Goal: Communication & Community: Connect with others

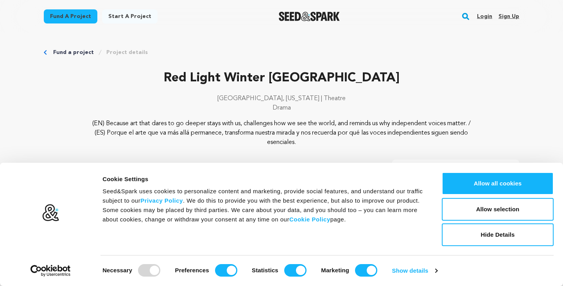
scroll to position [297, 0]
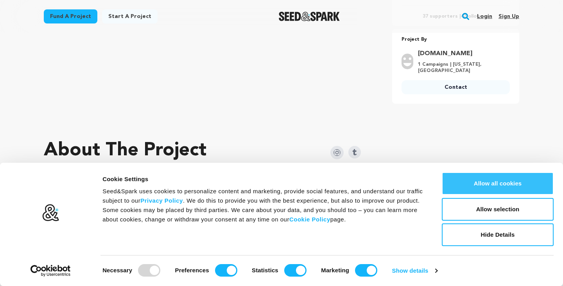
click at [491, 190] on button "Allow all cookies" at bounding box center [498, 183] width 112 height 23
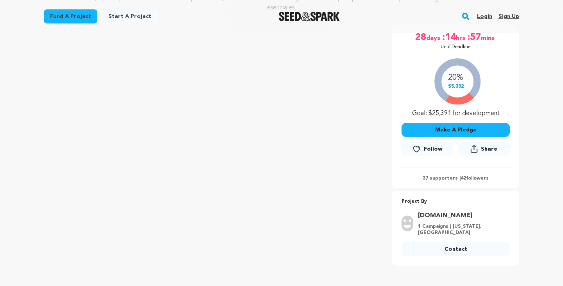
scroll to position [0, 0]
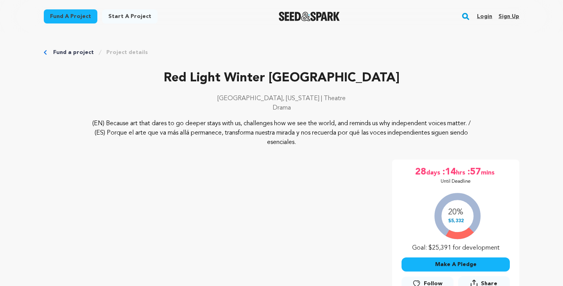
click at [484, 16] on link "Login" at bounding box center [484, 16] width 15 height 13
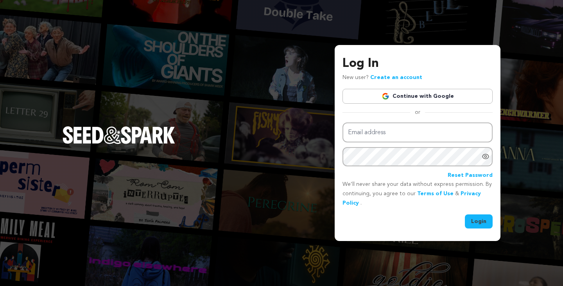
click at [412, 96] on link "Continue with Google" at bounding box center [418, 96] width 150 height 15
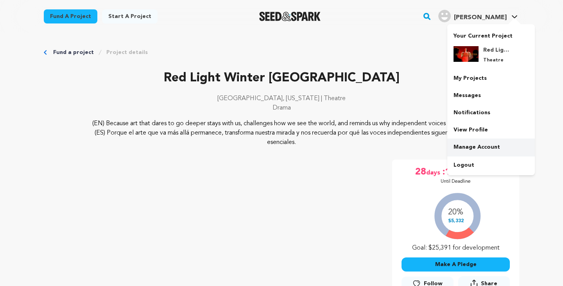
click at [491, 146] on link "Manage Account" at bounding box center [492, 146] width 88 height 17
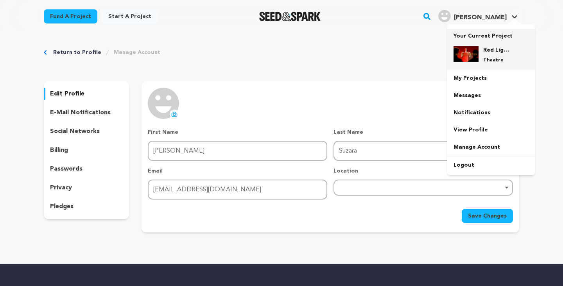
click at [485, 58] on p "Theatre" at bounding box center [498, 60] width 28 height 6
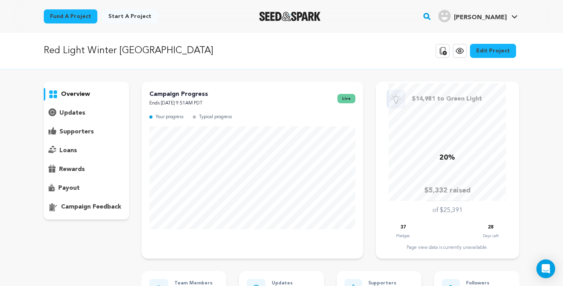
click at [89, 128] on p "supporters" at bounding box center [76, 131] width 34 height 9
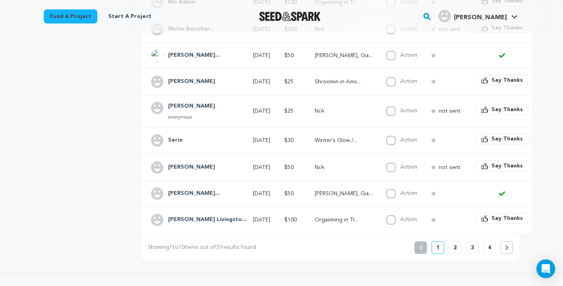
scroll to position [249, 0]
click at [489, 248] on p "4" at bounding box center [489, 247] width 3 height 8
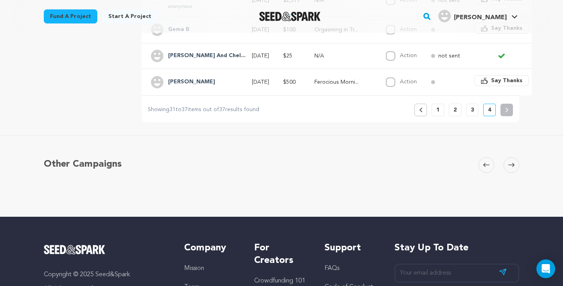
scroll to position [303, 0]
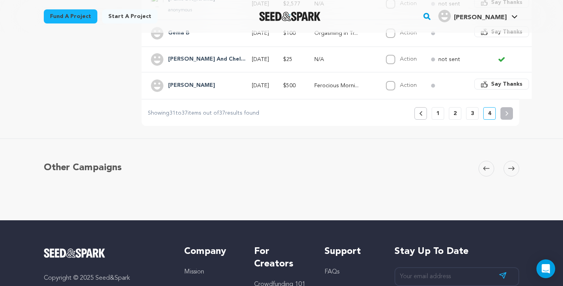
click at [434, 113] on button "1" at bounding box center [438, 113] width 13 height 13
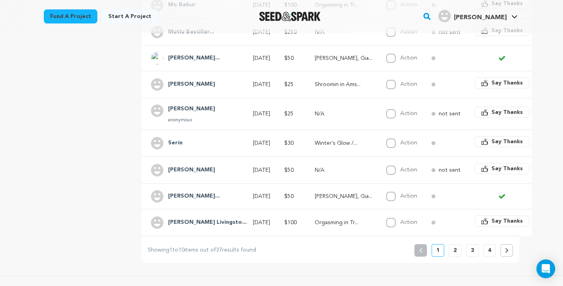
scroll to position [271, 0]
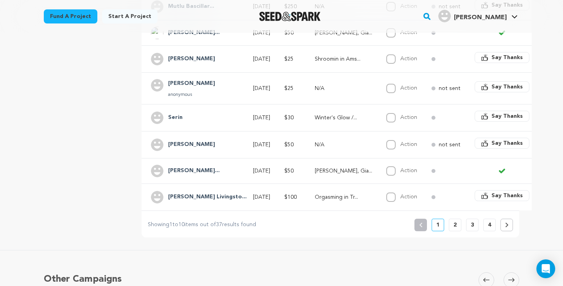
click at [490, 226] on p "4" at bounding box center [489, 225] width 3 height 8
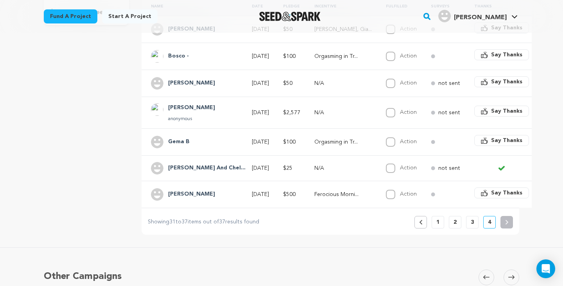
scroll to position [252, 0]
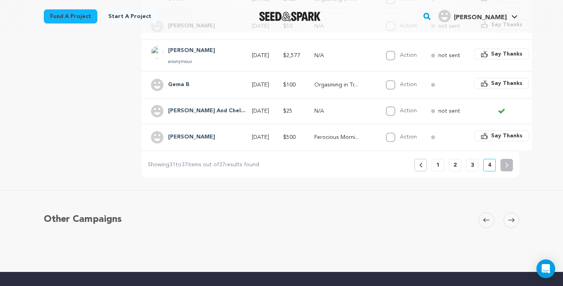
click at [475, 163] on button "3" at bounding box center [472, 165] width 13 height 13
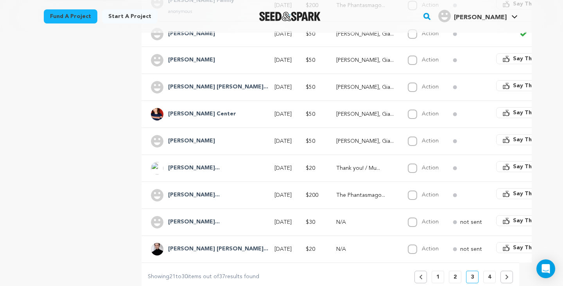
scroll to position [238, 0]
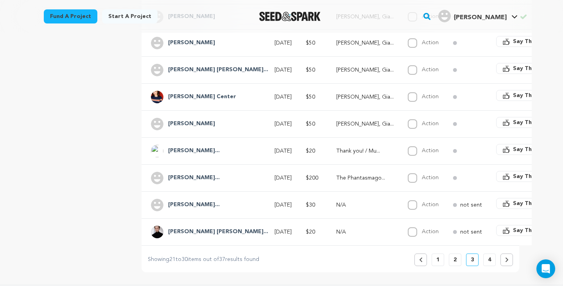
click at [455, 258] on p "2" at bounding box center [455, 260] width 3 height 8
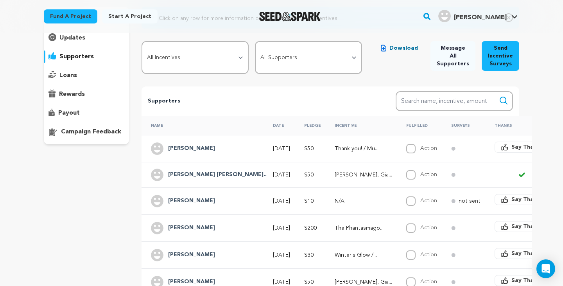
scroll to position [113, 0]
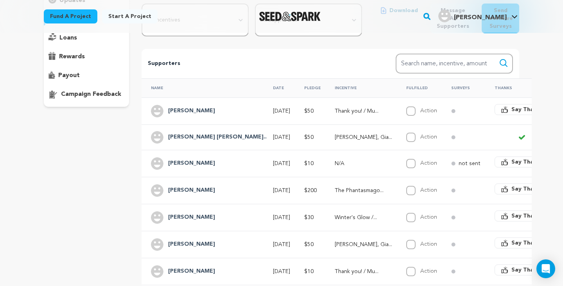
click at [171, 159] on h4 "Jazmin" at bounding box center [191, 163] width 47 height 9
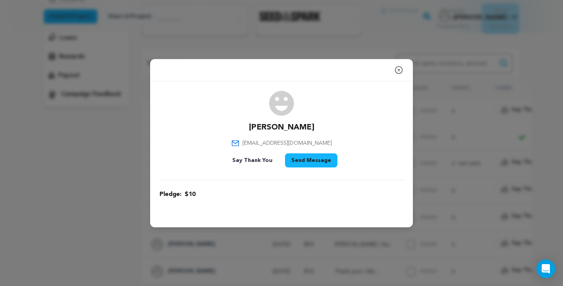
click at [399, 71] on icon "button" at bounding box center [398, 69] width 9 height 9
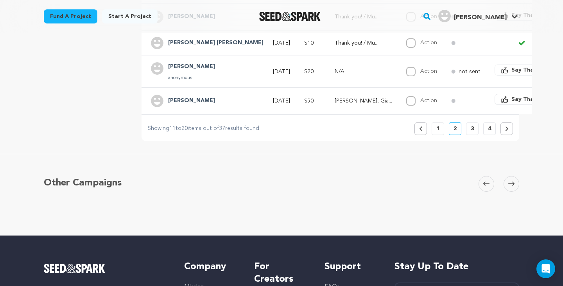
scroll to position [364, 0]
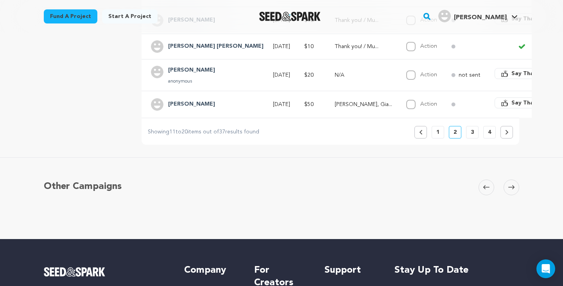
click at [489, 131] on p "4" at bounding box center [489, 132] width 3 height 8
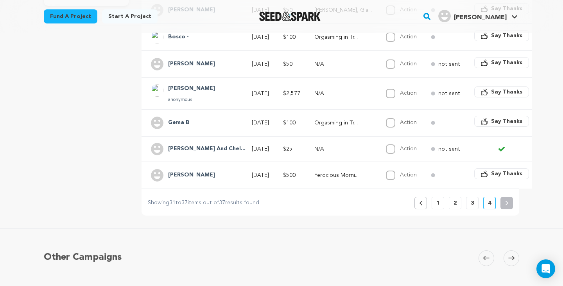
scroll to position [208, 0]
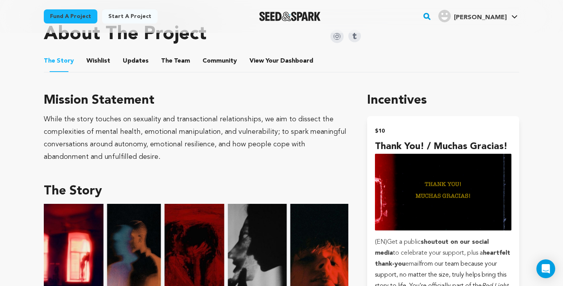
scroll to position [484, 0]
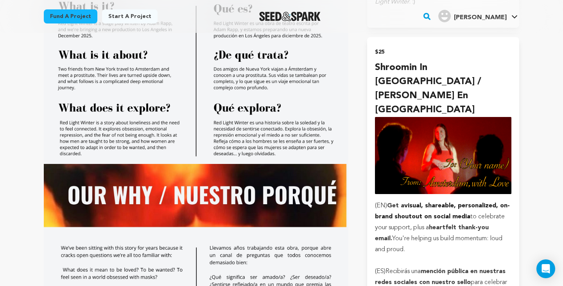
scroll to position [793, 0]
